Goal: Information Seeking & Learning: Learn about a topic

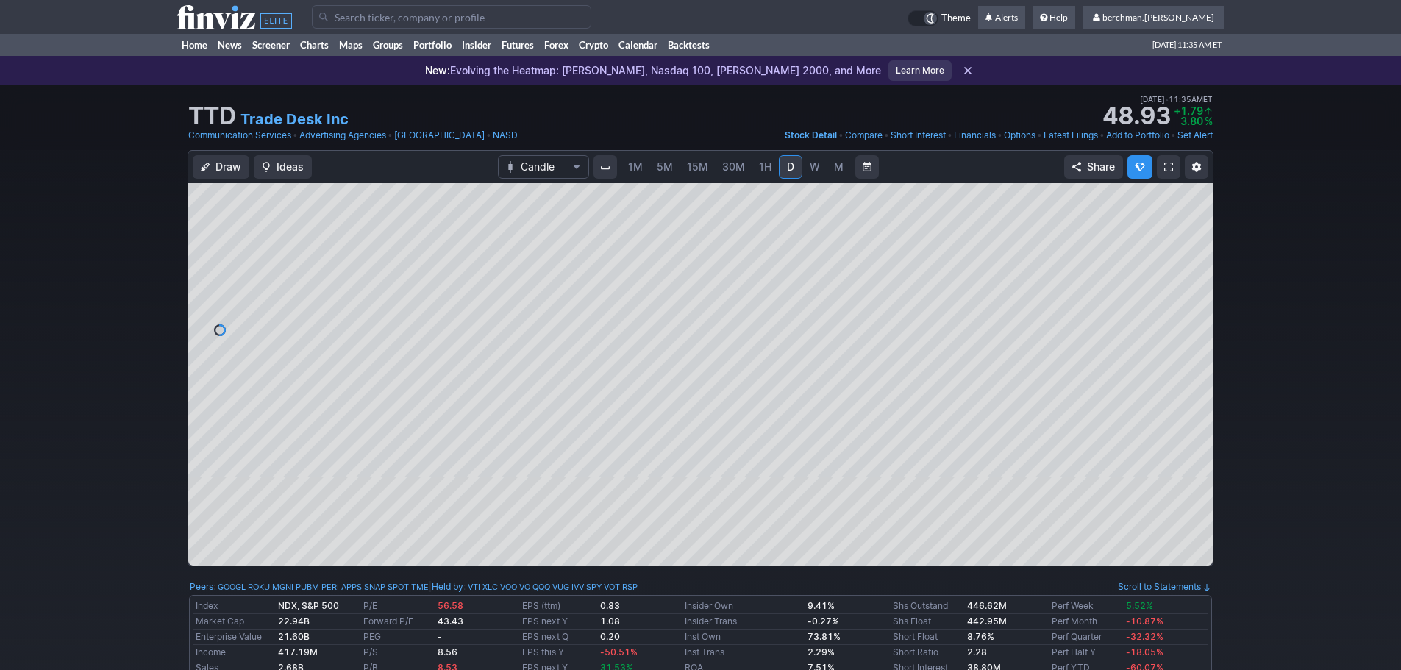
scroll to position [74, 0]
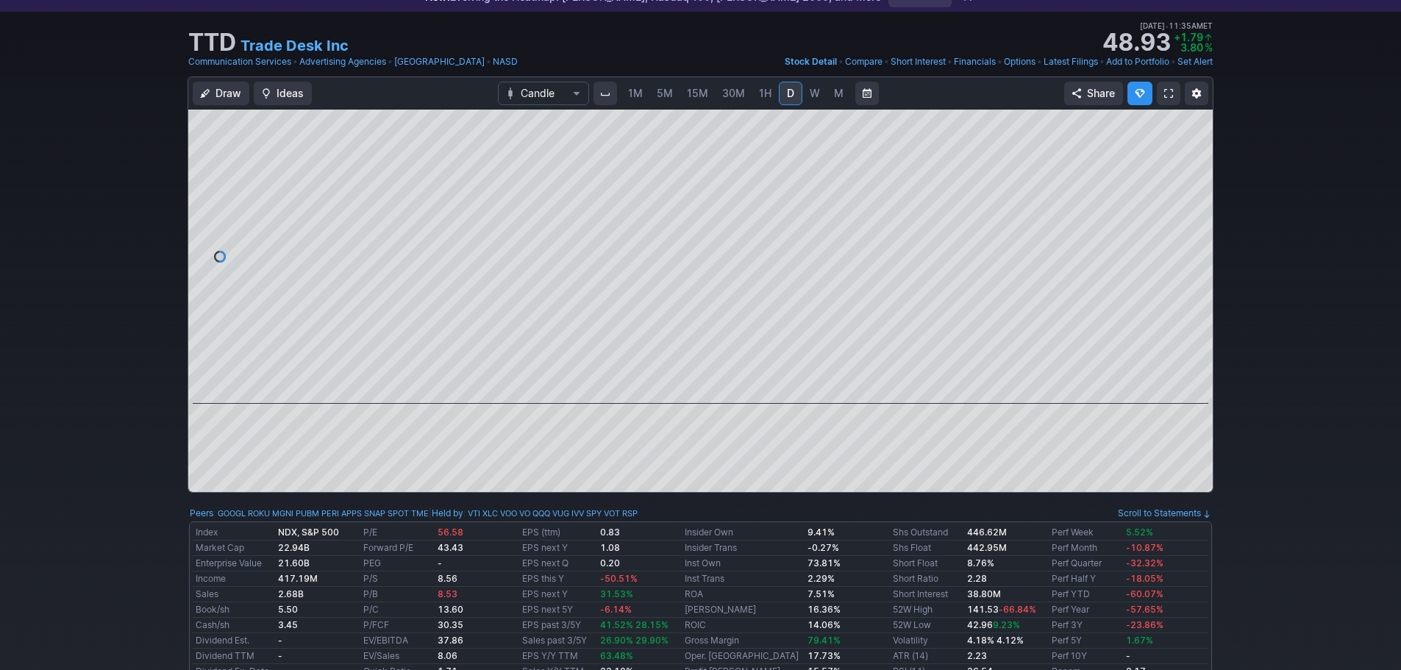
click at [661, 101] on link "5M" at bounding box center [664, 94] width 29 height 24
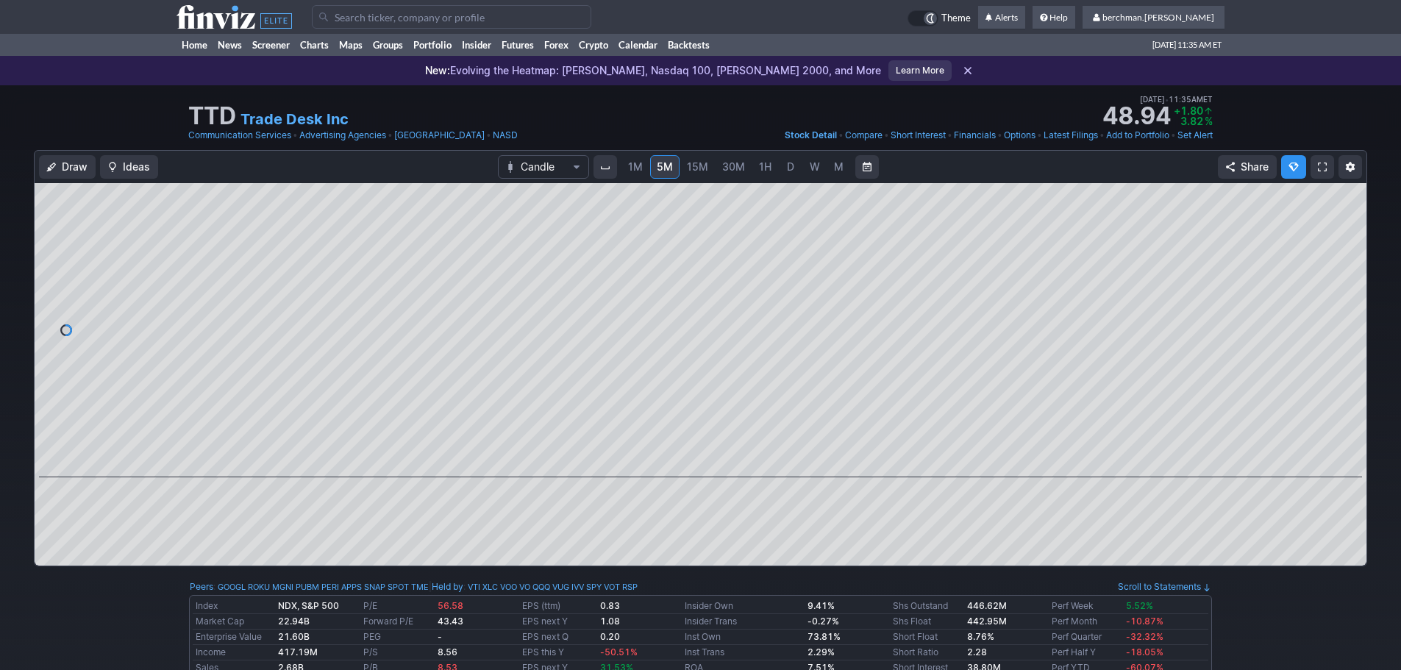
click at [354, 15] on input "Search" at bounding box center [451, 17] width 279 height 24
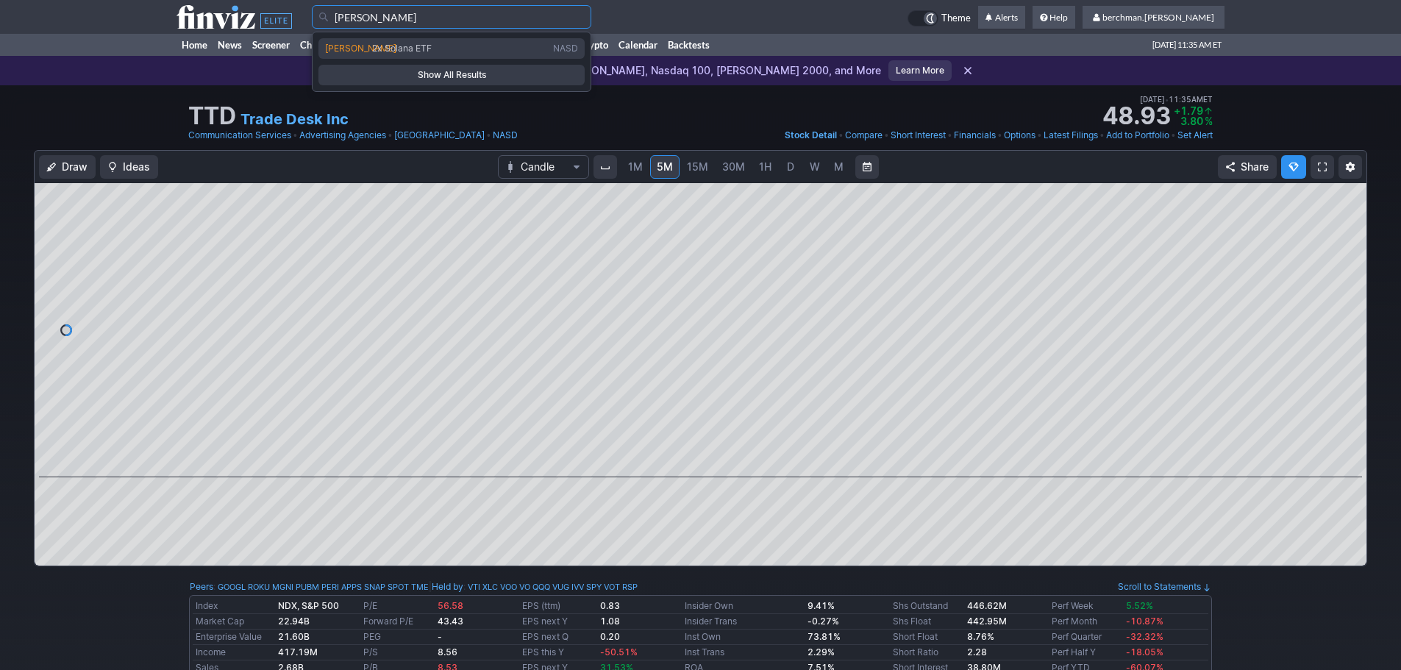
click at [413, 44] on span "2x Solana ETF" at bounding box center [402, 48] width 60 height 11
type input "SOLT"
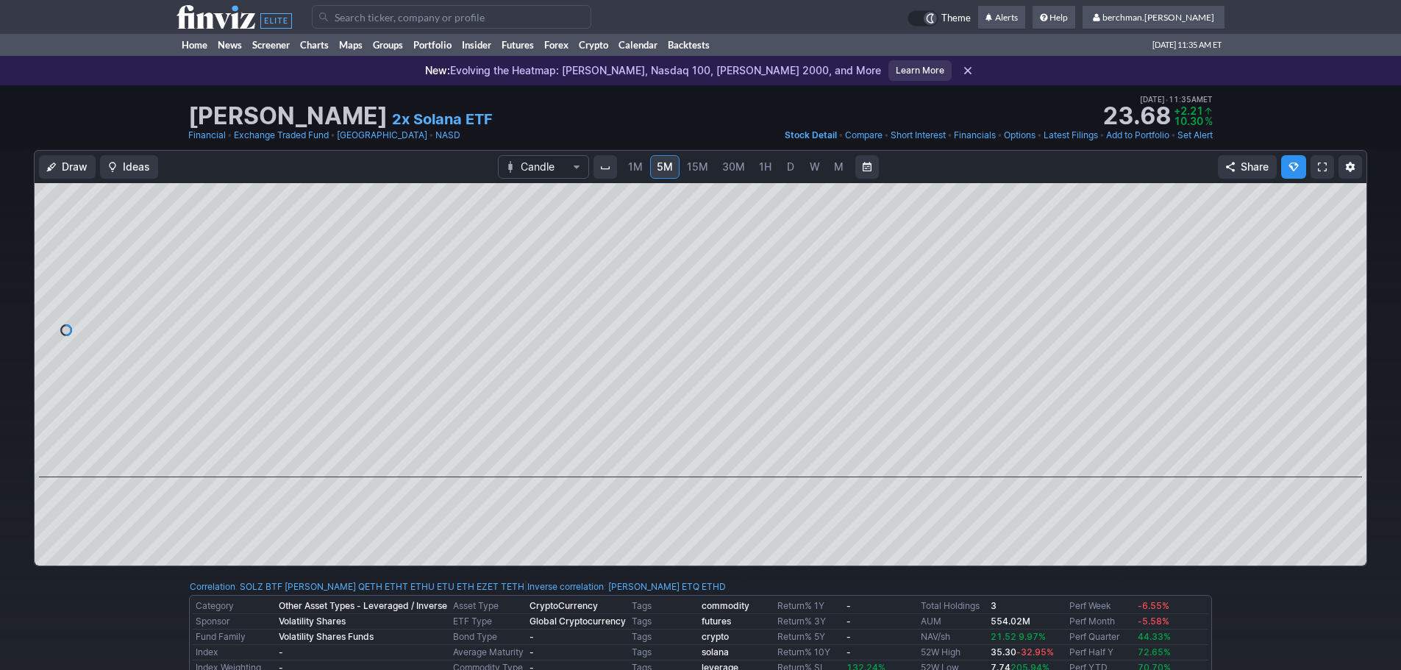
click at [791, 173] on span "D" at bounding box center [790, 167] width 10 height 15
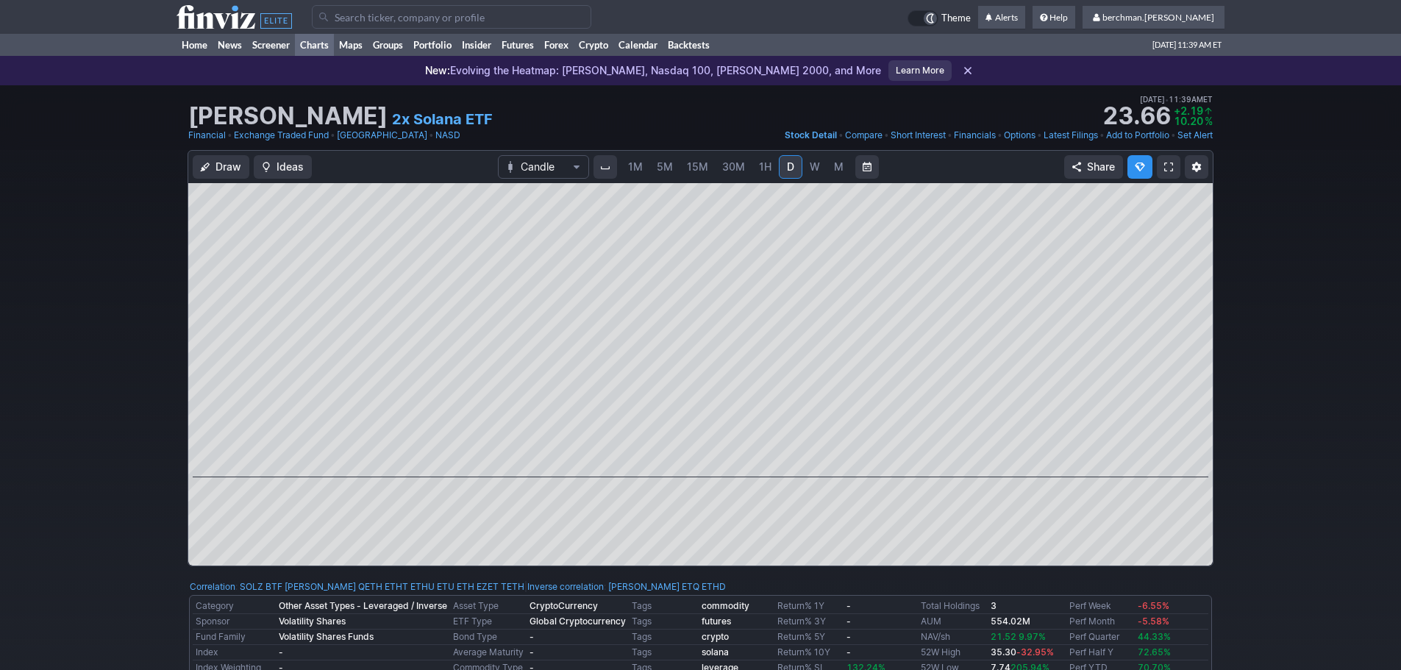
click at [307, 43] on link "Charts" at bounding box center [314, 45] width 39 height 22
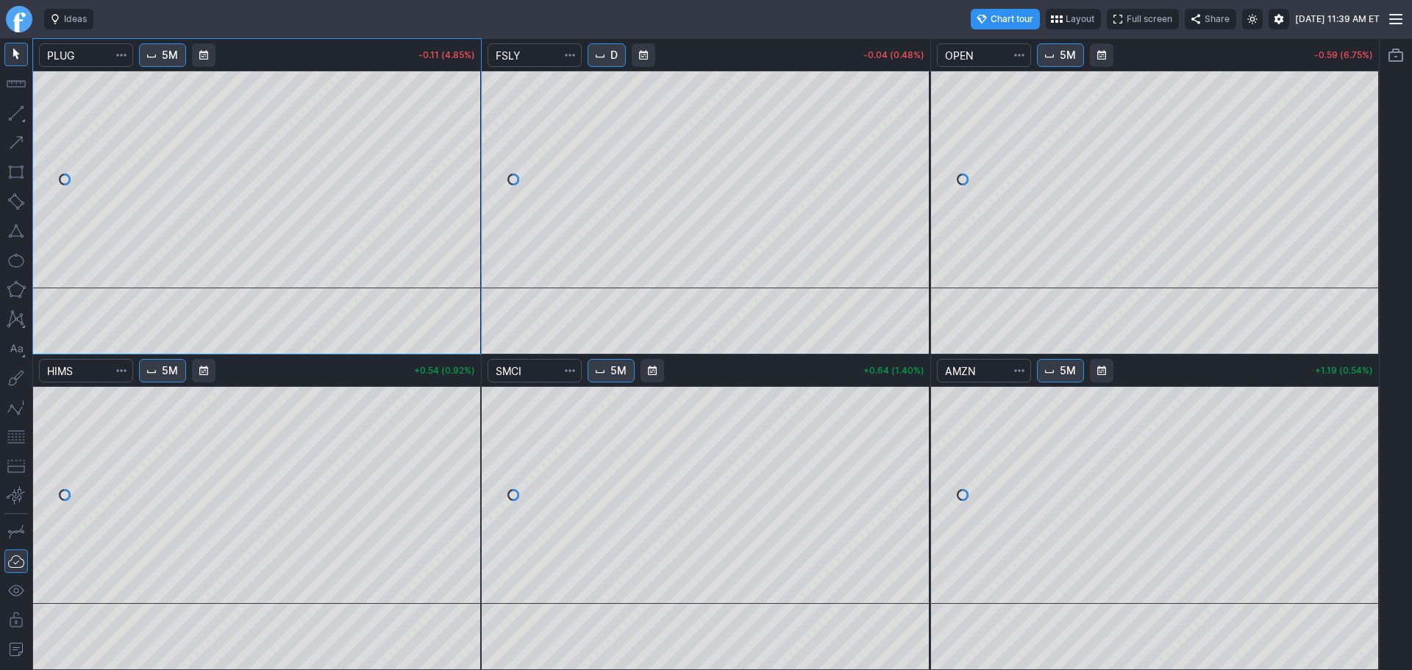
click at [18, 18] on link "Finviz.com" at bounding box center [19, 19] width 26 height 26
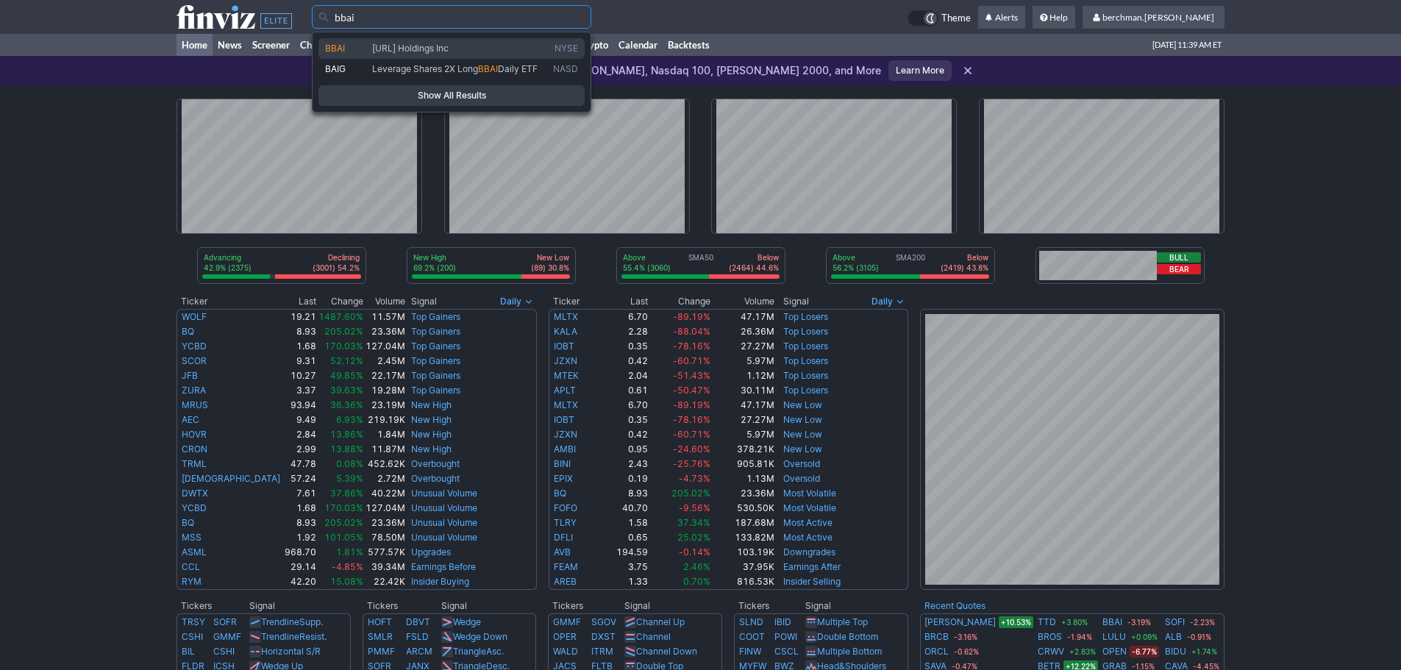
click at [424, 54] on span "BigBear.ai Holdings Inc" at bounding box center [459, 49] width 181 height 13
type input "BBAI"
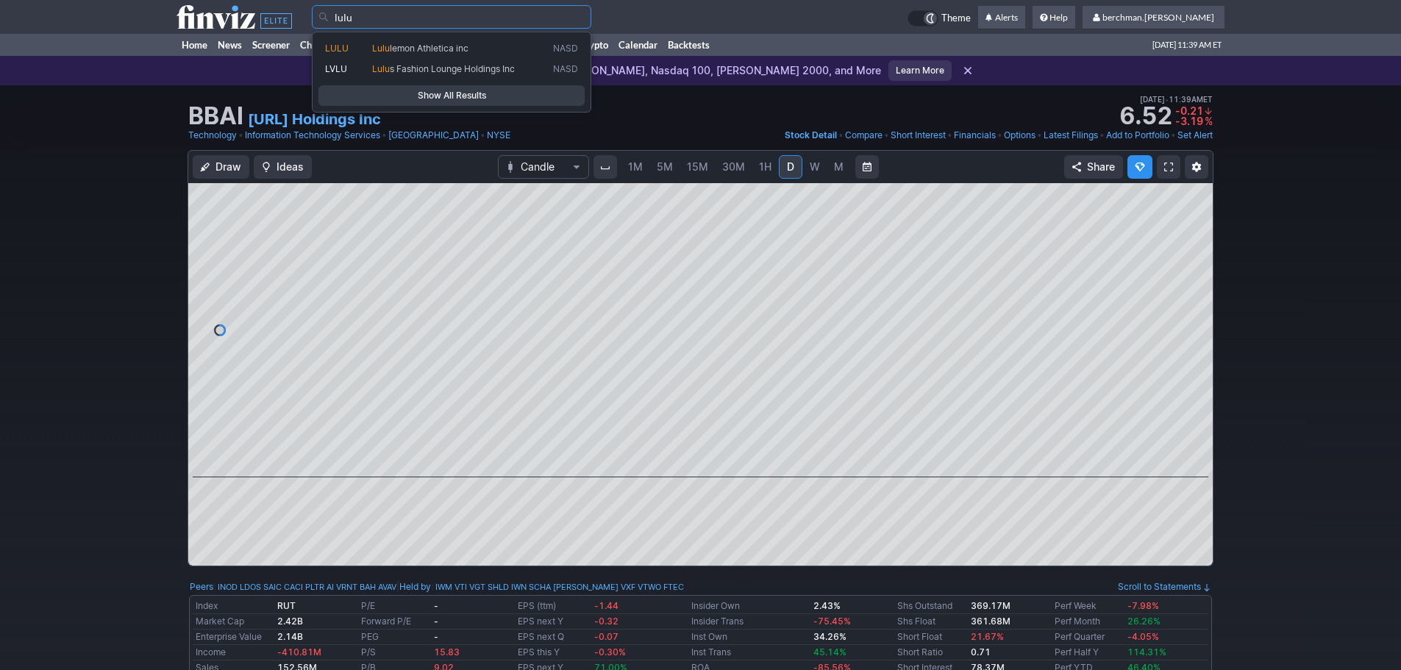
click at [428, 44] on span "lemon Athletica inc" at bounding box center [429, 48] width 79 height 11
type input "LULU"
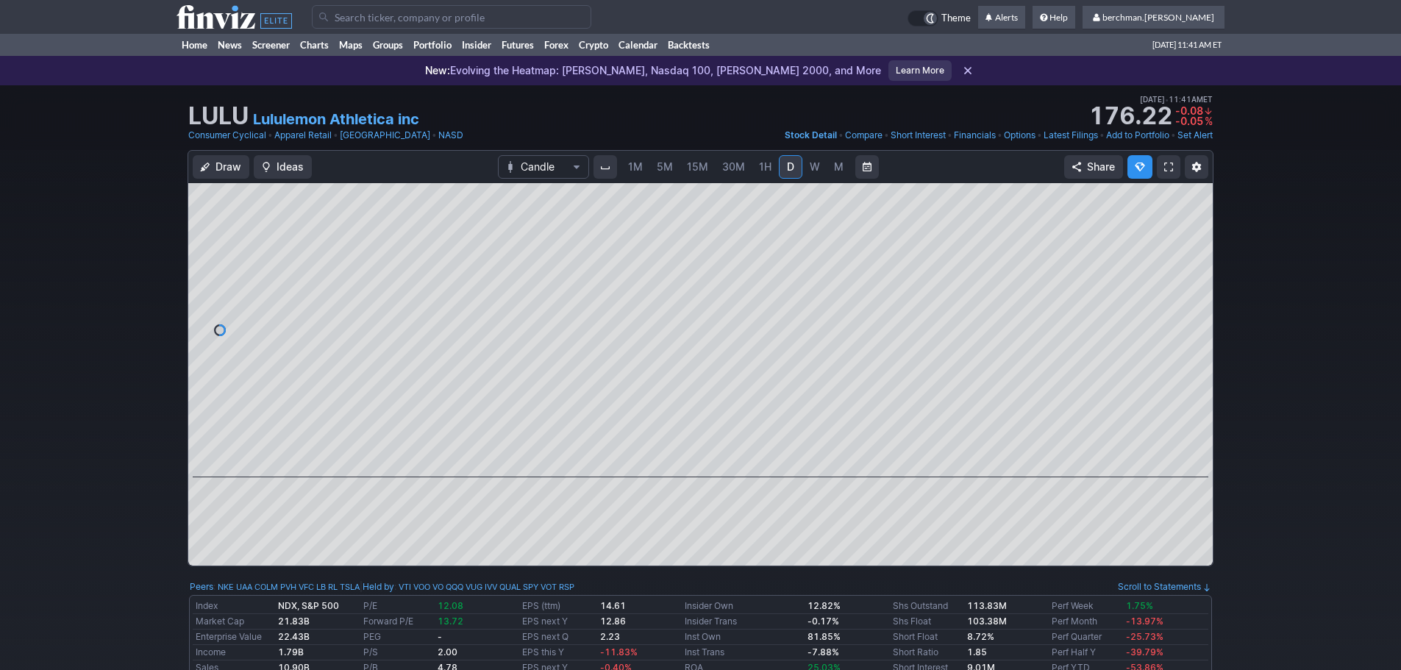
click at [666, 169] on span "5M" at bounding box center [665, 166] width 16 height 13
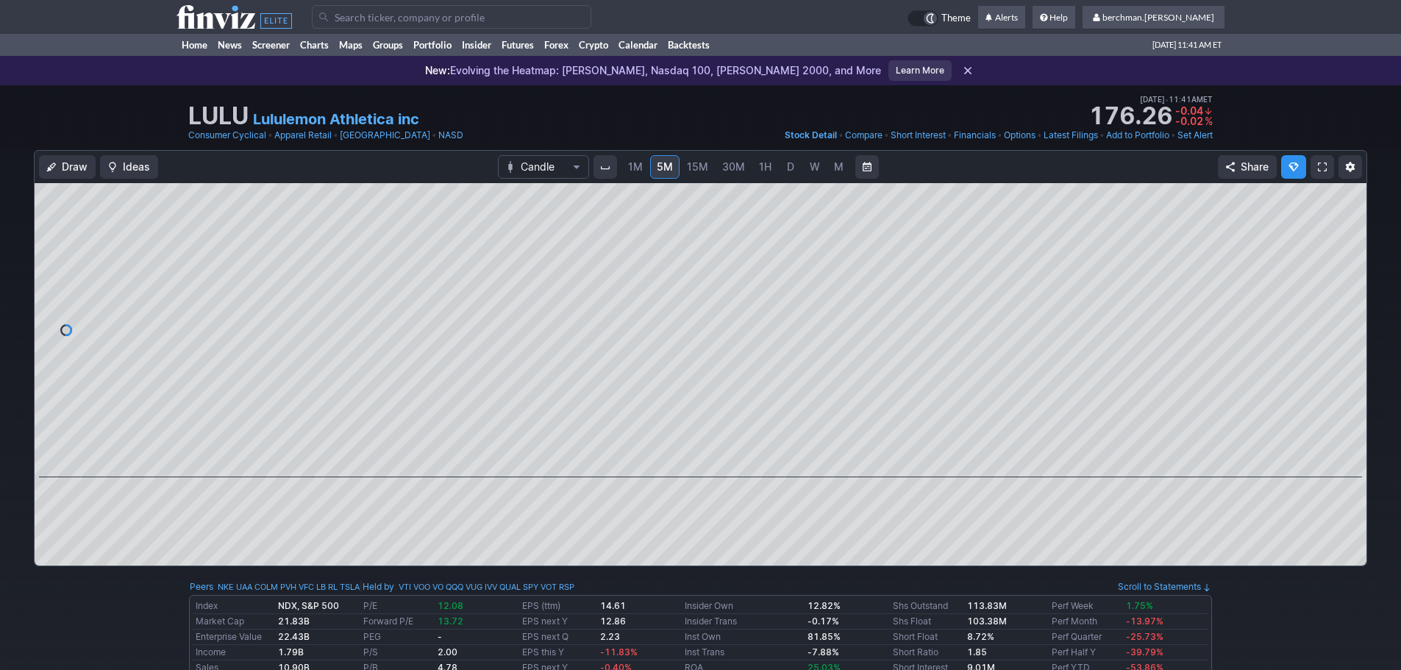
click at [486, 13] on input "Search" at bounding box center [451, 17] width 279 height 24
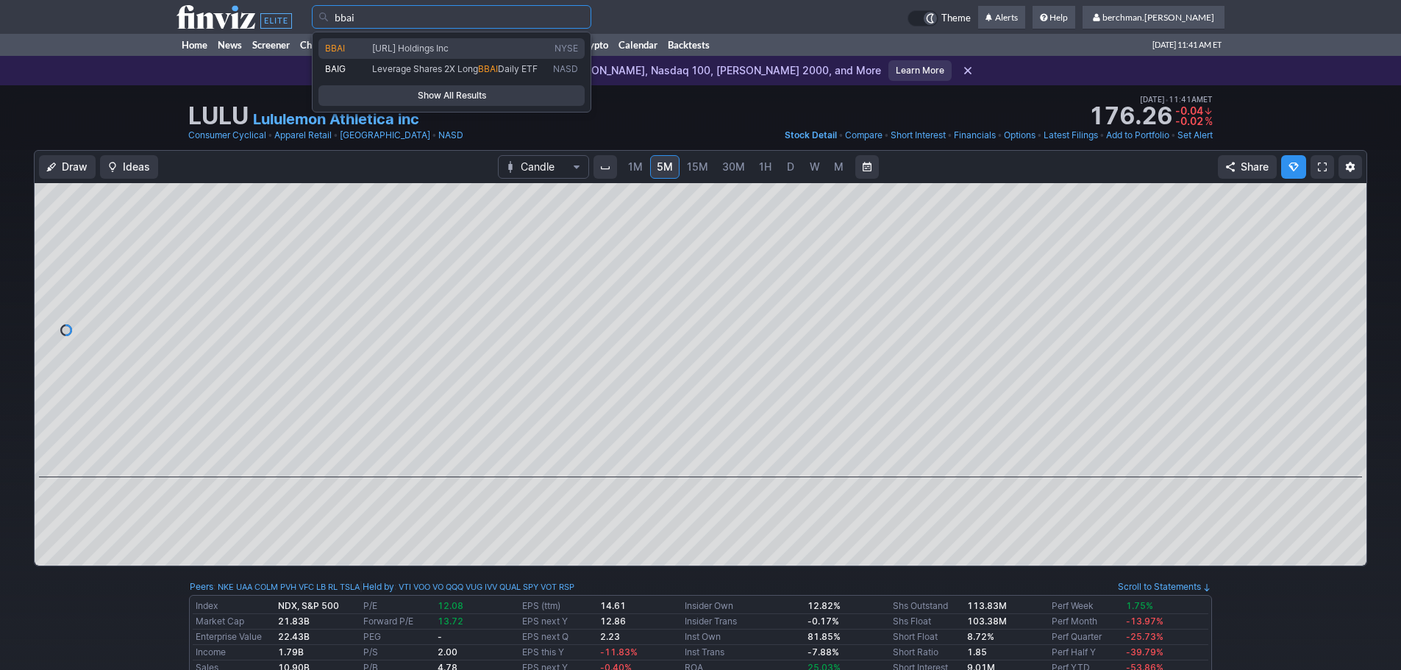
click at [449, 46] on span "[URL] Holdings Inc" at bounding box center [410, 48] width 76 height 11
type input "BBAI"
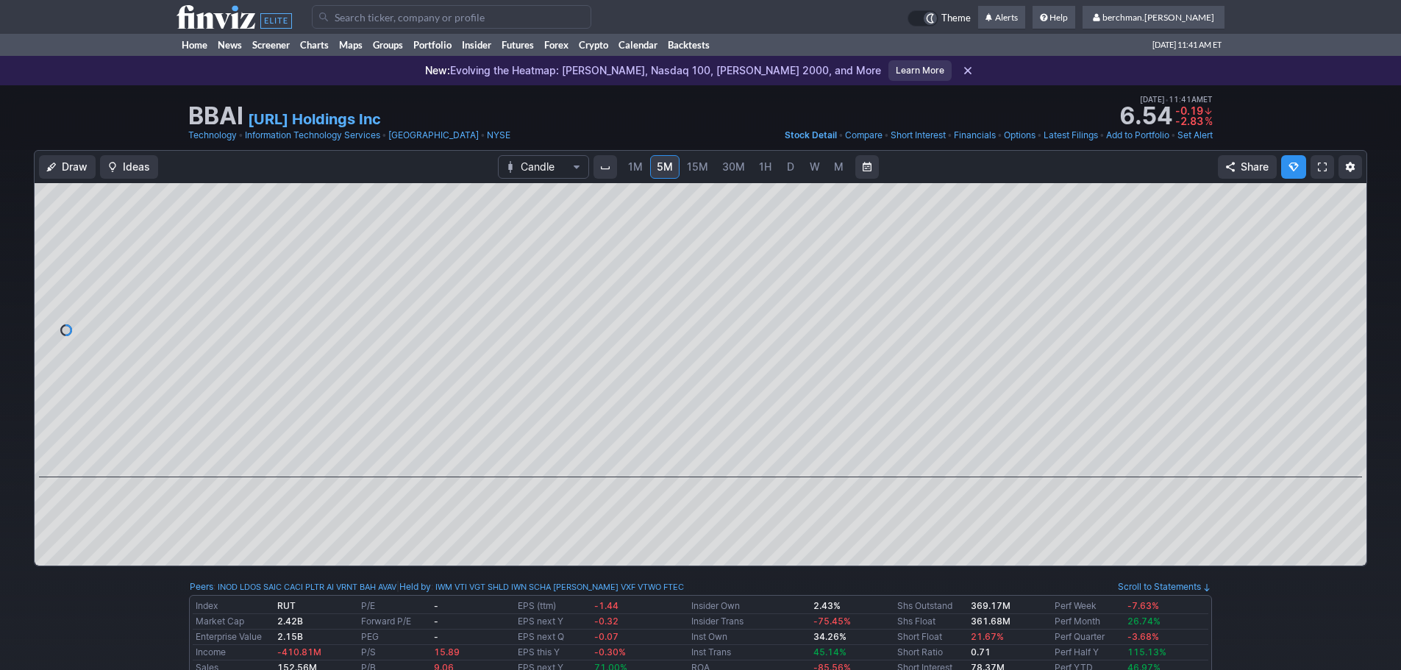
click at [790, 166] on span "D" at bounding box center [790, 166] width 7 height 13
